Goal: Obtain resource: Download file/media

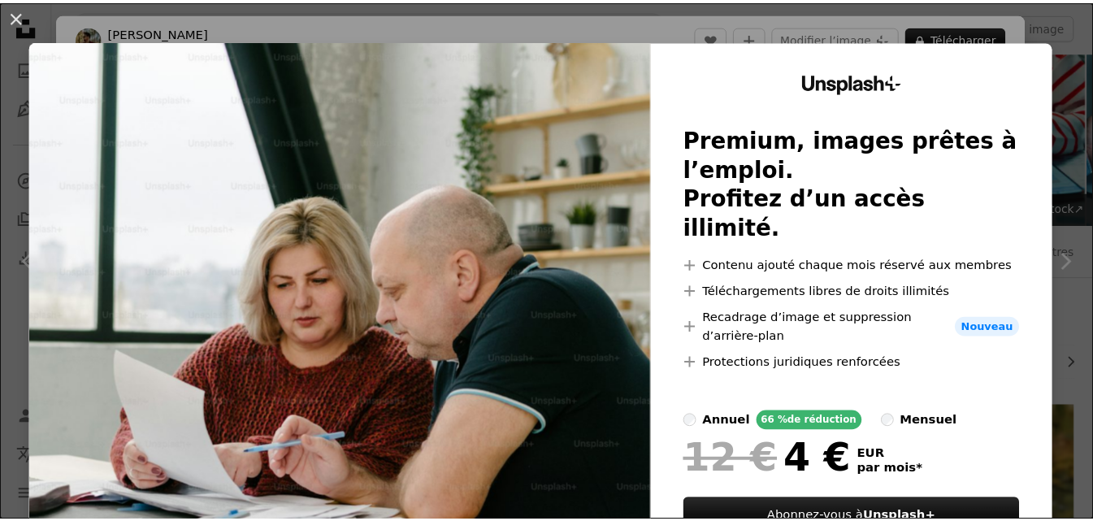
scroll to position [1751, 0]
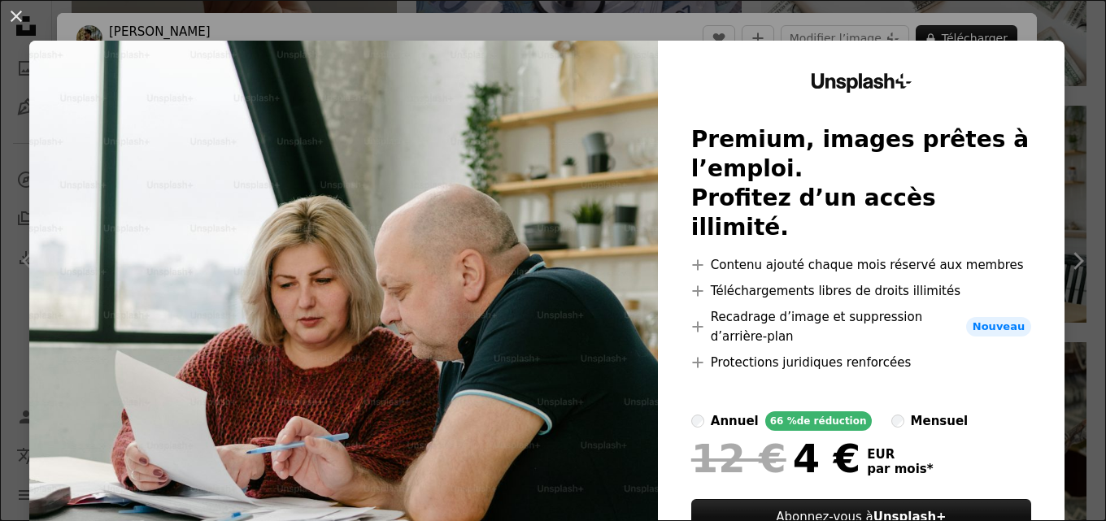
click at [878, 29] on div "An X shape Unsplash+ Premium, images prêtes à l’emploi. Profitez d’un accès ill…" at bounding box center [553, 260] width 1106 height 521
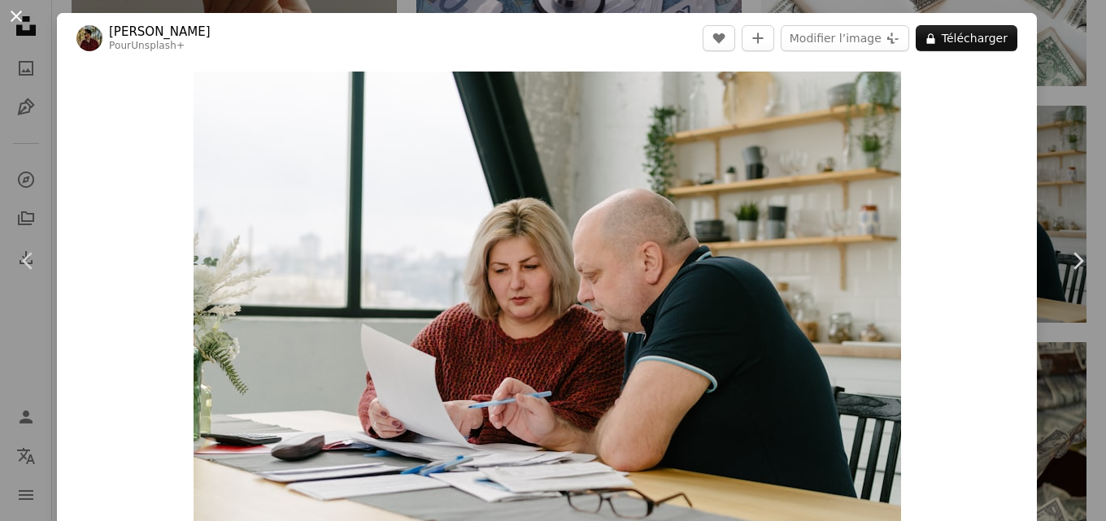
click at [11, 15] on button "An X shape" at bounding box center [17, 17] width 20 height 20
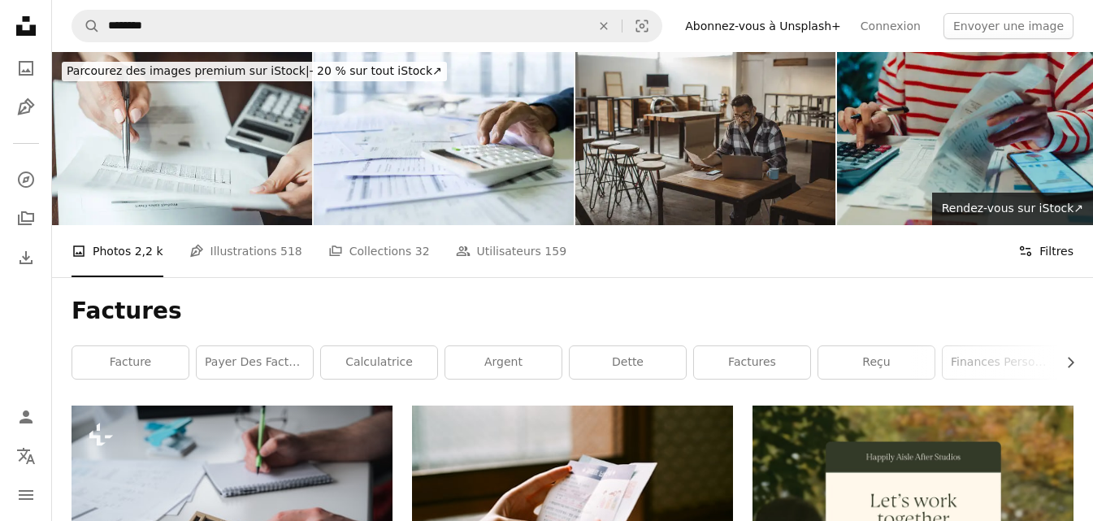
click at [1039, 259] on button "Filters Filtres" at bounding box center [1046, 251] width 55 height 52
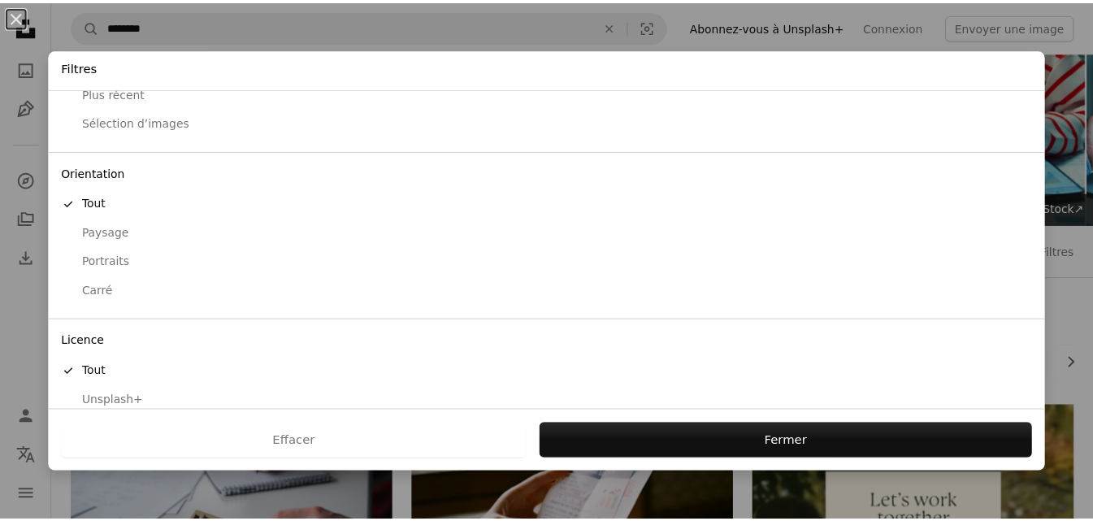
scroll to position [124, 0]
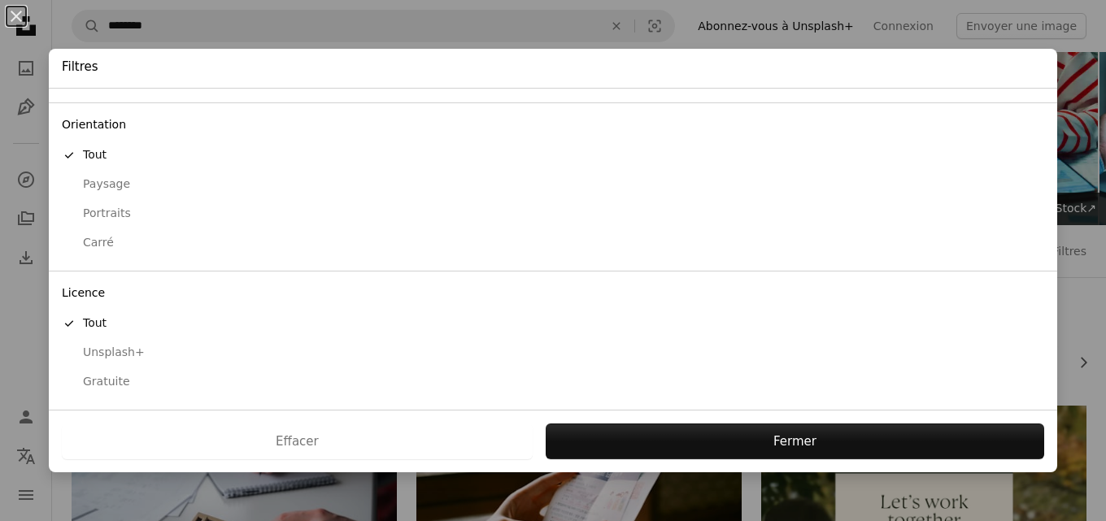
click at [87, 380] on div "Gratuite" at bounding box center [553, 382] width 982 height 16
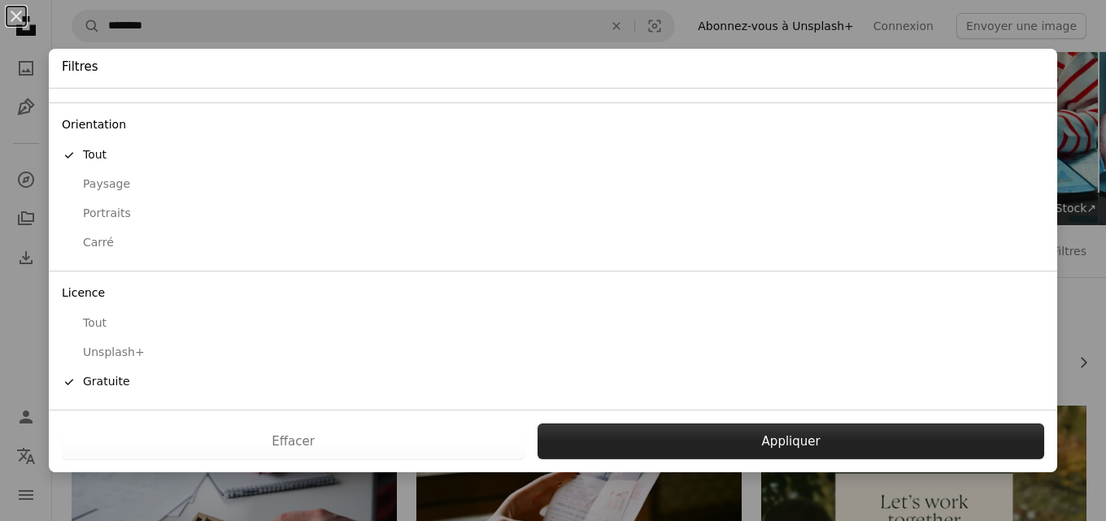
click at [678, 435] on button "Appliquer" at bounding box center [790, 442] width 507 height 36
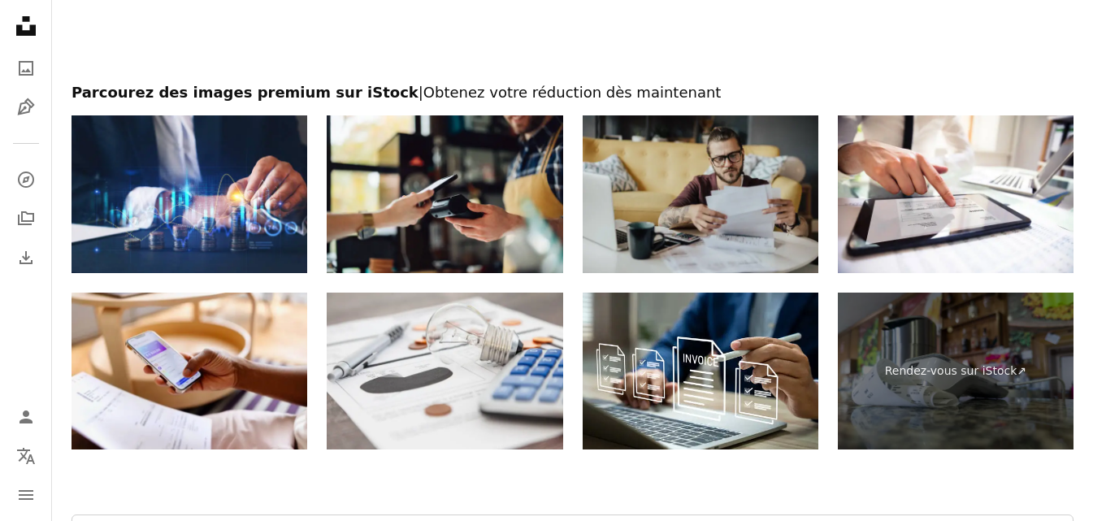
scroll to position [2765, 0]
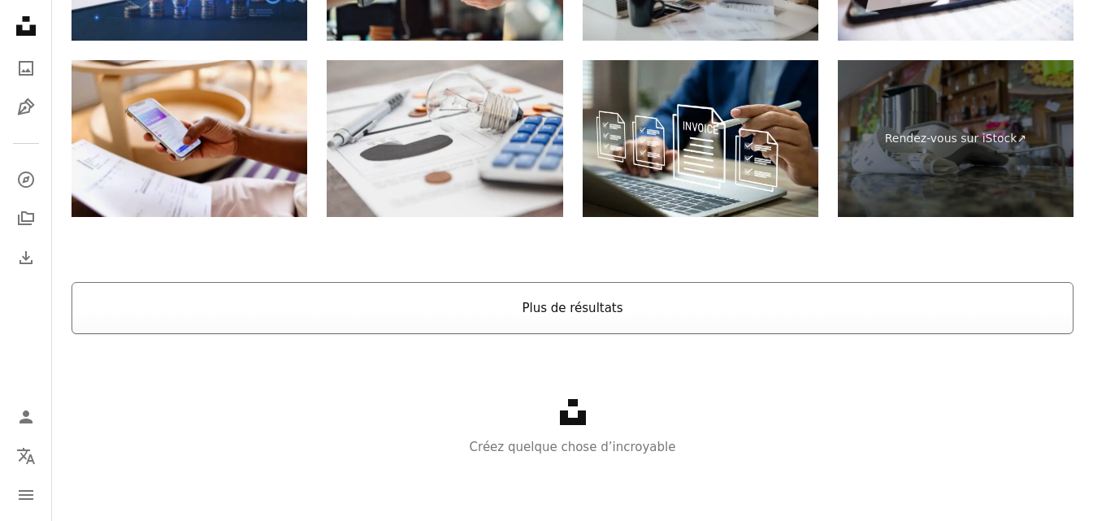
click at [324, 300] on button "Plus de résultats" at bounding box center [573, 308] width 1002 height 52
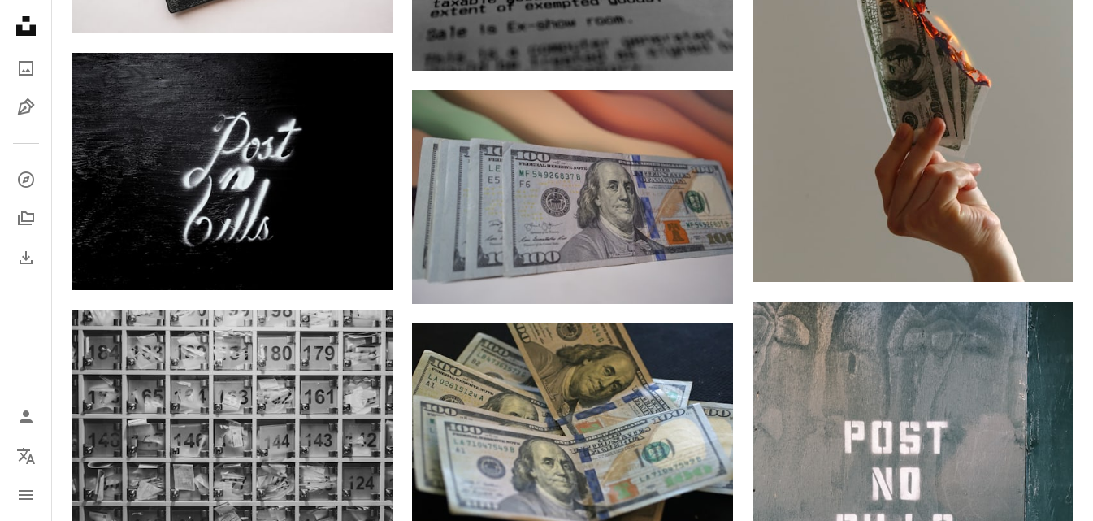
scroll to position [0, 0]
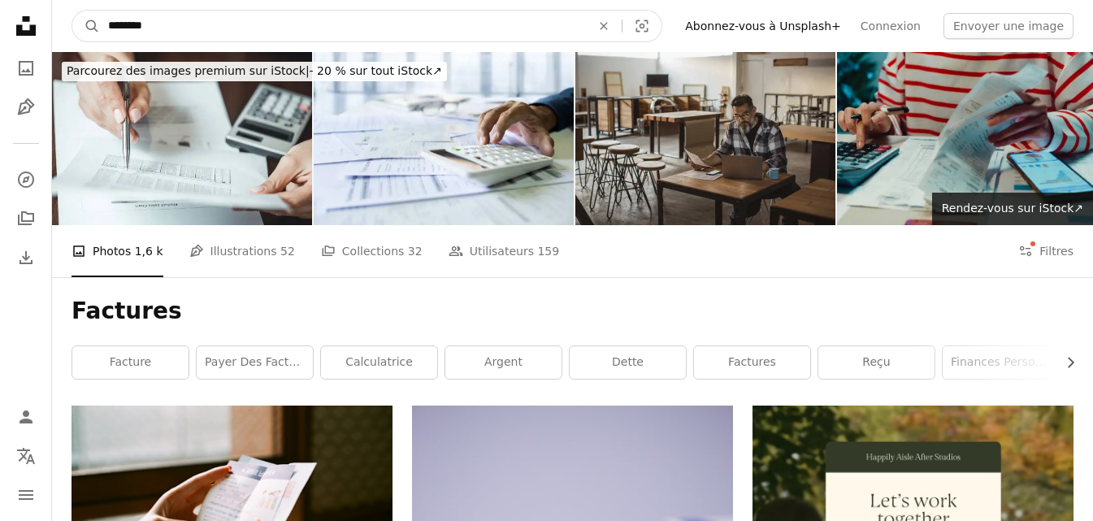
click at [238, 20] on input "********" at bounding box center [343, 26] width 486 height 31
type input "**********"
click at [72, 11] on button "A magnifying glass" at bounding box center [86, 26] width 28 height 31
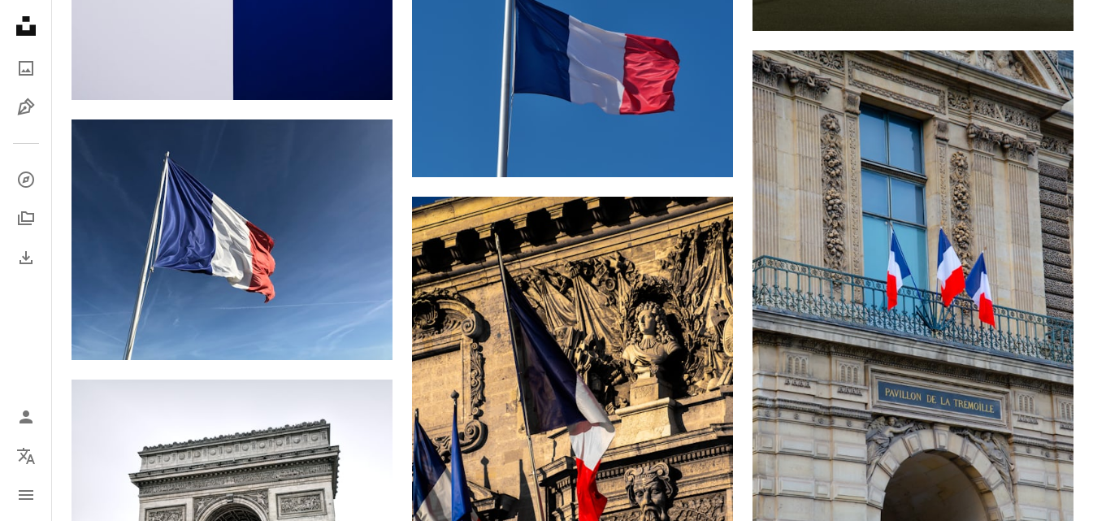
scroll to position [2005, 0]
